Goal: Understand process/instructions: Learn how to perform a task or action

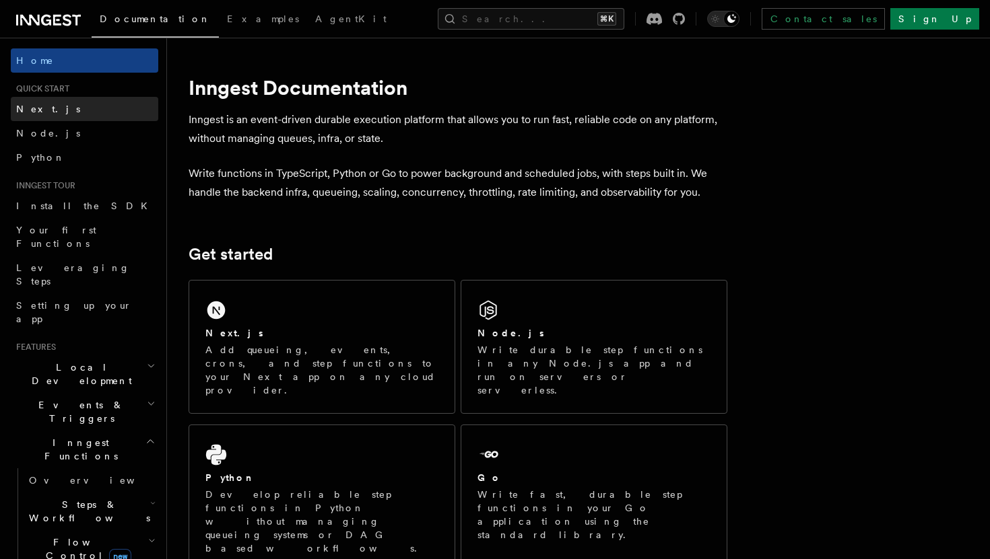
click at [92, 108] on link "Next.js" at bounding box center [84, 109] width 147 height 24
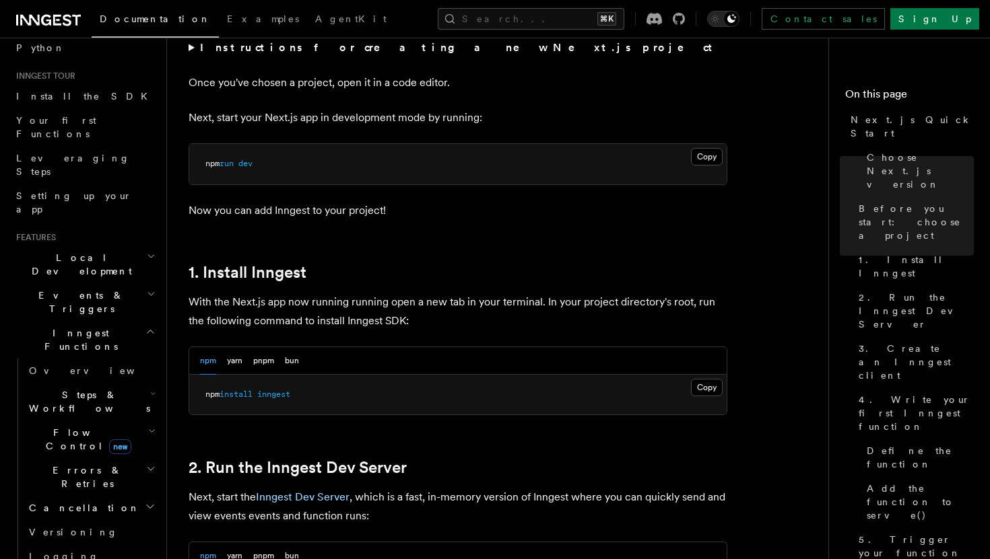
scroll to position [545, 0]
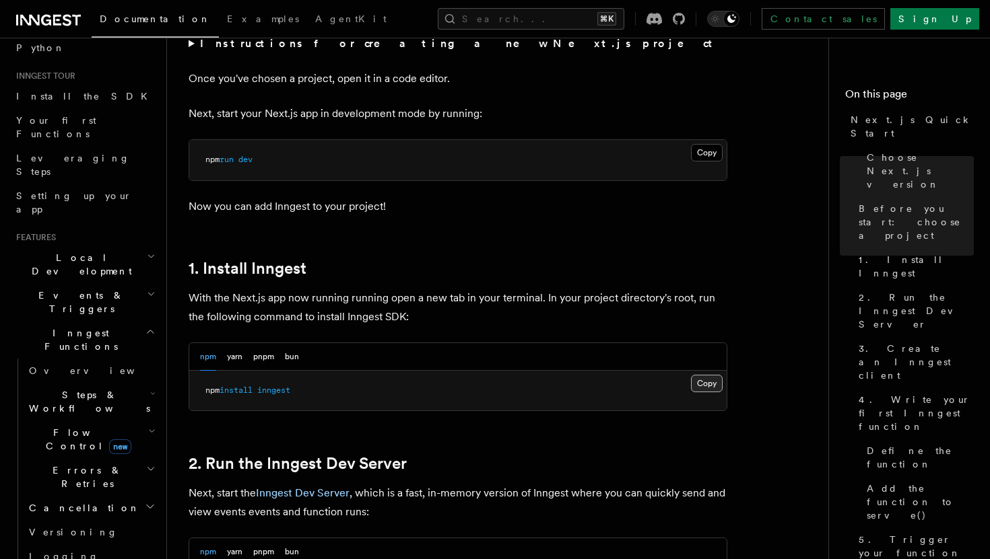
click at [706, 383] on button "Copy Copied" at bounding box center [707, 384] width 32 height 18
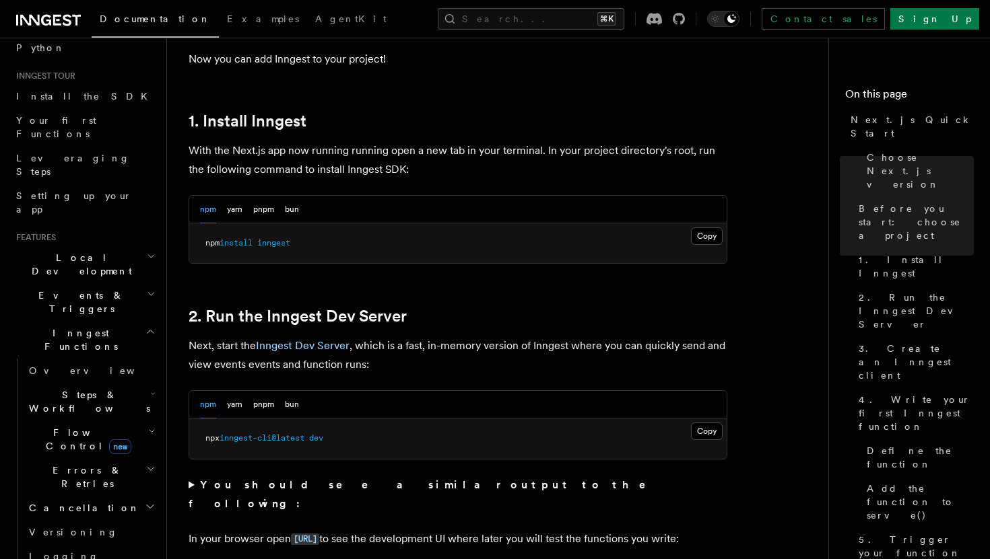
scroll to position [715, 0]
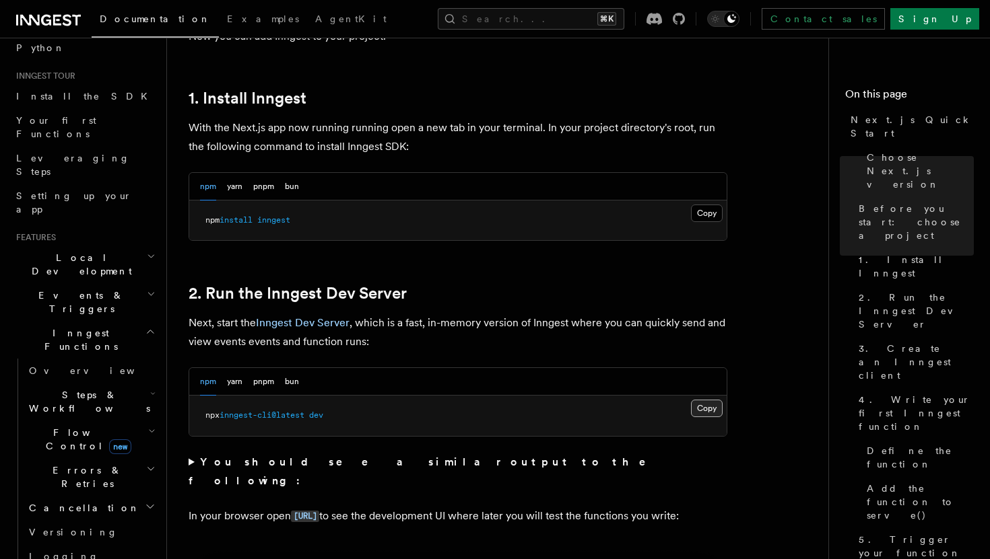
click at [707, 408] on button "Copy Copied" at bounding box center [707, 409] width 32 height 18
click at [22, 251] on span "Local Development" at bounding box center [79, 264] width 136 height 27
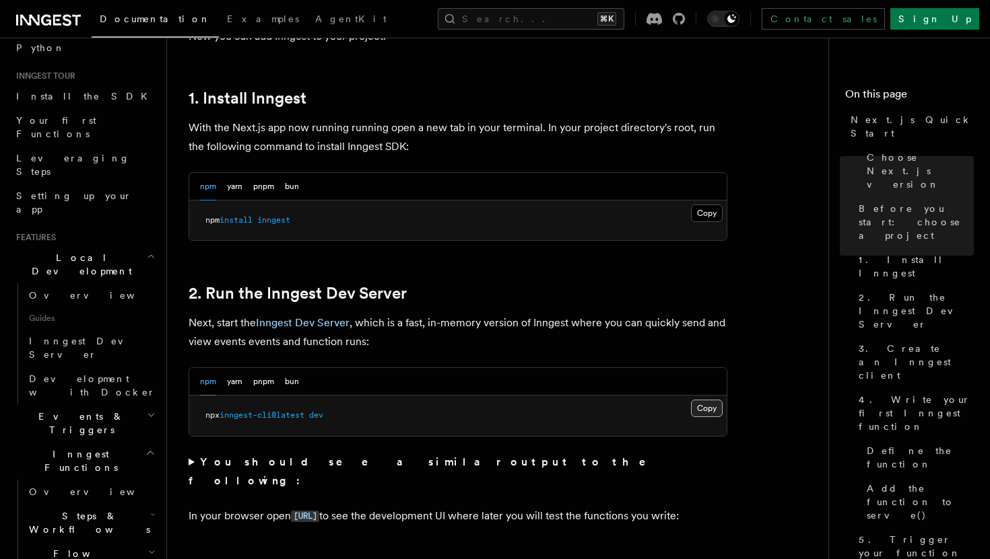
click at [711, 411] on button "Copy Copied" at bounding box center [707, 409] width 32 height 18
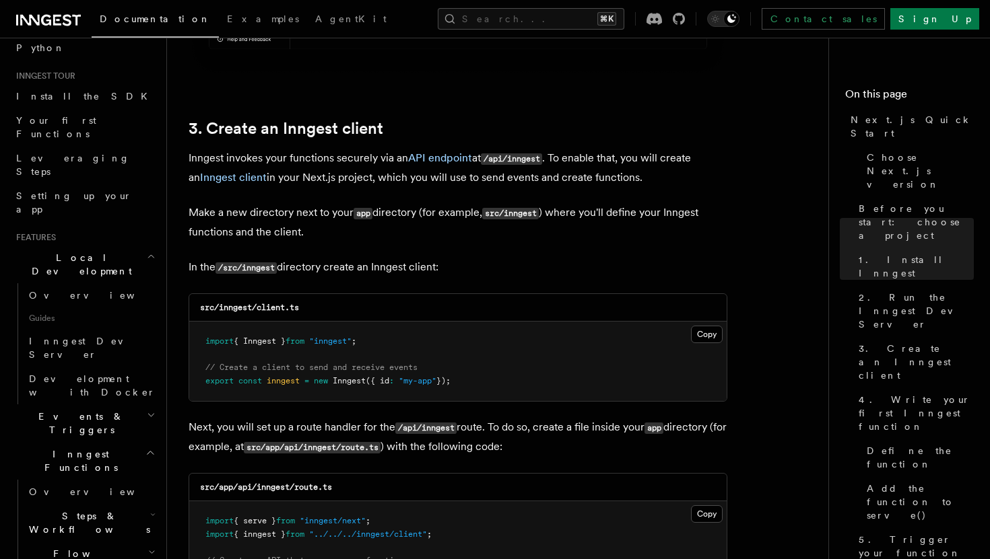
scroll to position [1537, 0]
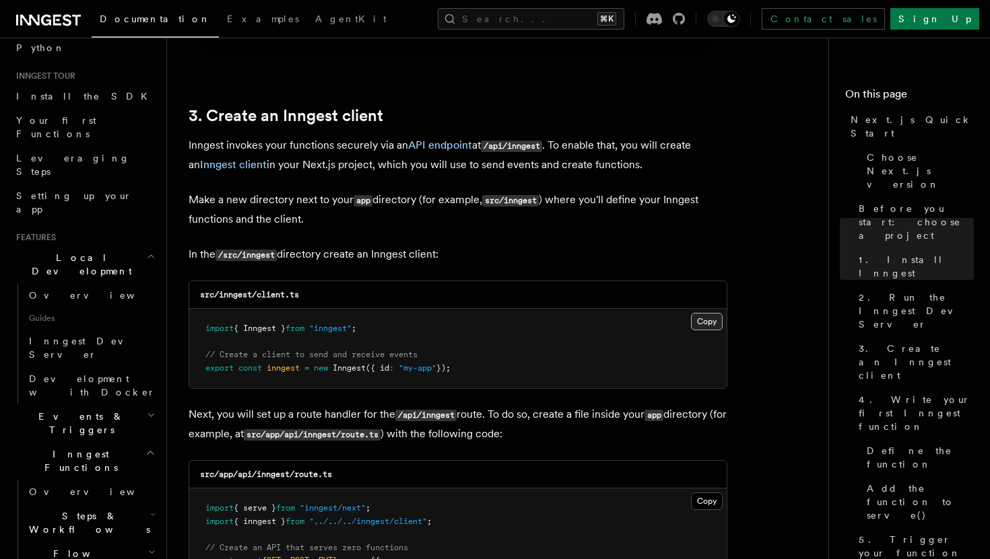
click at [712, 328] on button "Copy Copied" at bounding box center [707, 322] width 32 height 18
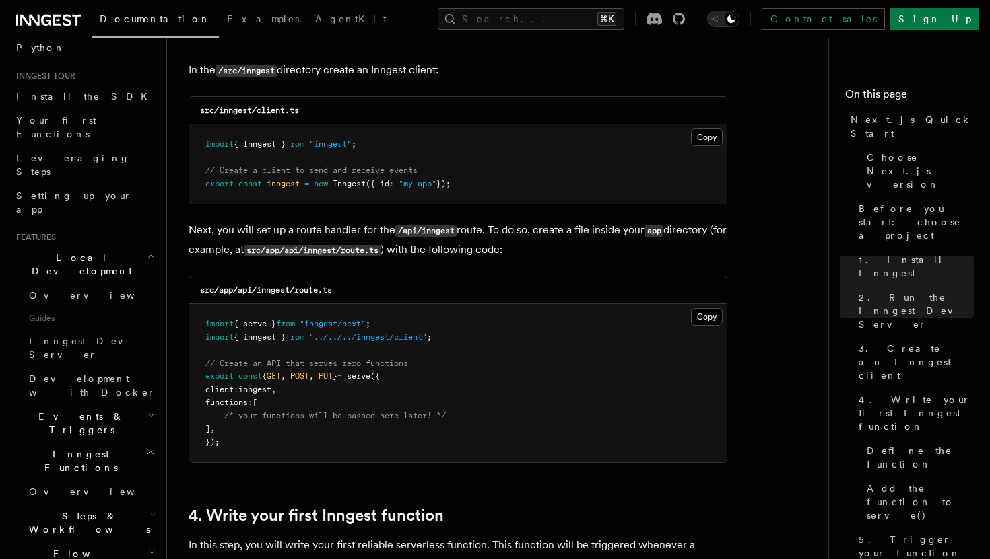
scroll to position [1723, 0]
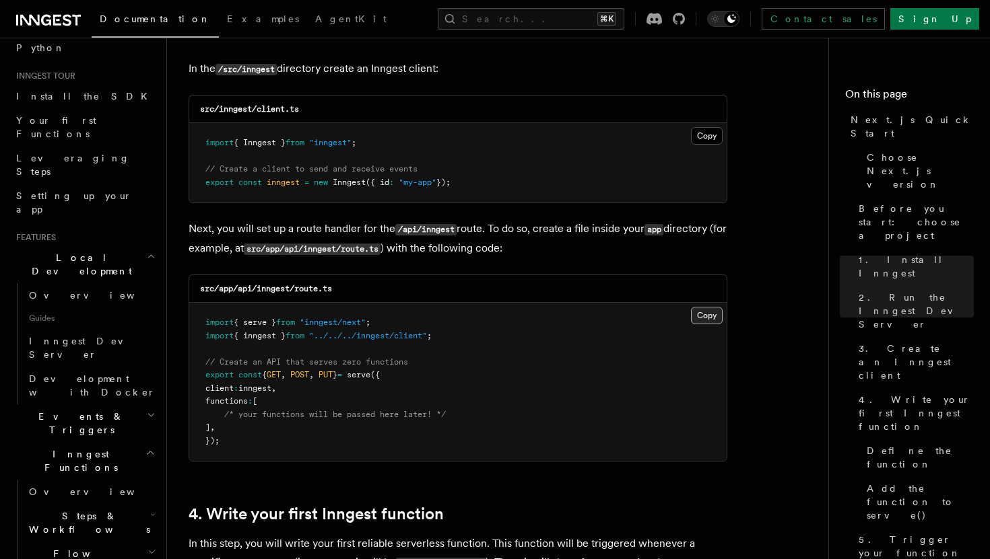
click at [709, 312] on button "Copy Copied" at bounding box center [707, 316] width 32 height 18
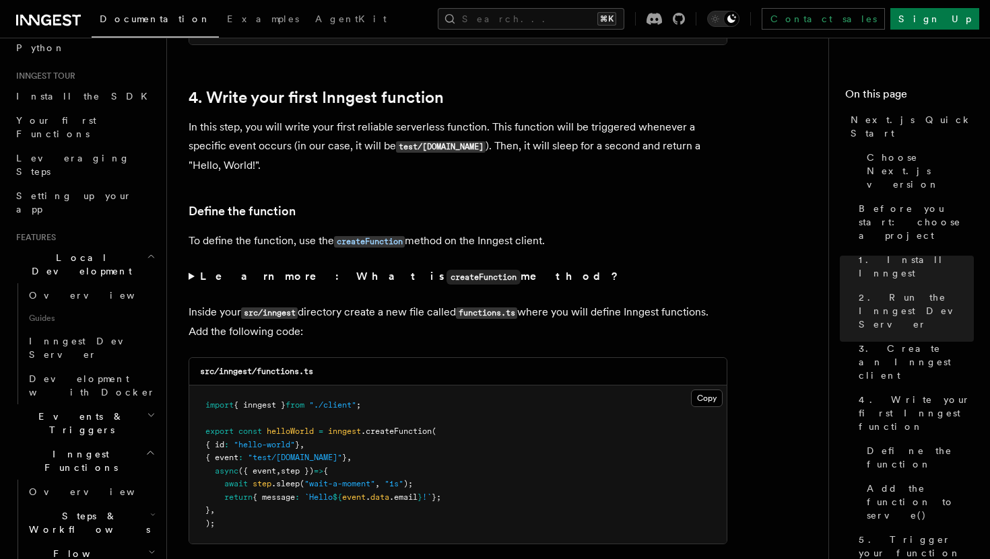
scroll to position [2205, 0]
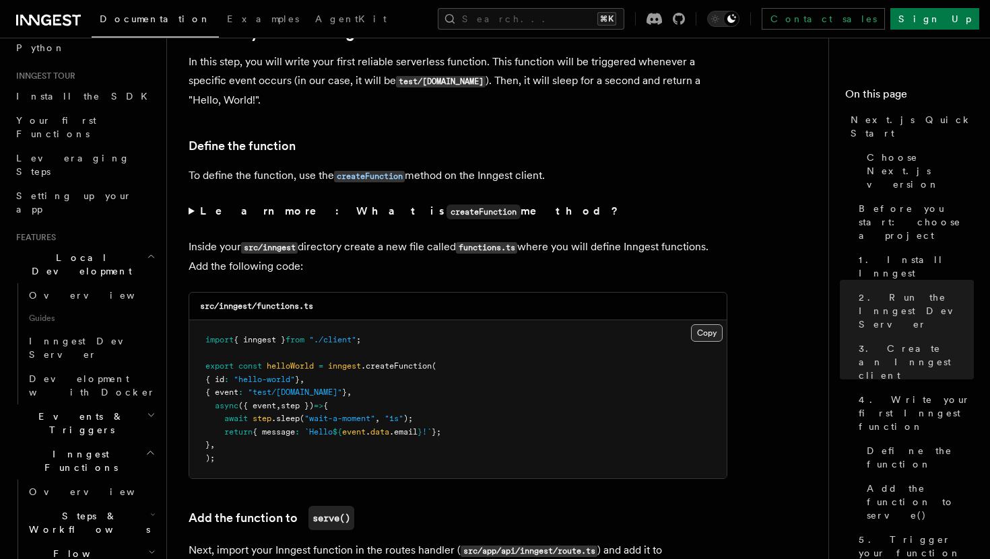
click at [704, 333] on button "Copy Copied" at bounding box center [707, 333] width 32 height 18
